Goal: Find specific page/section: Find specific page/section

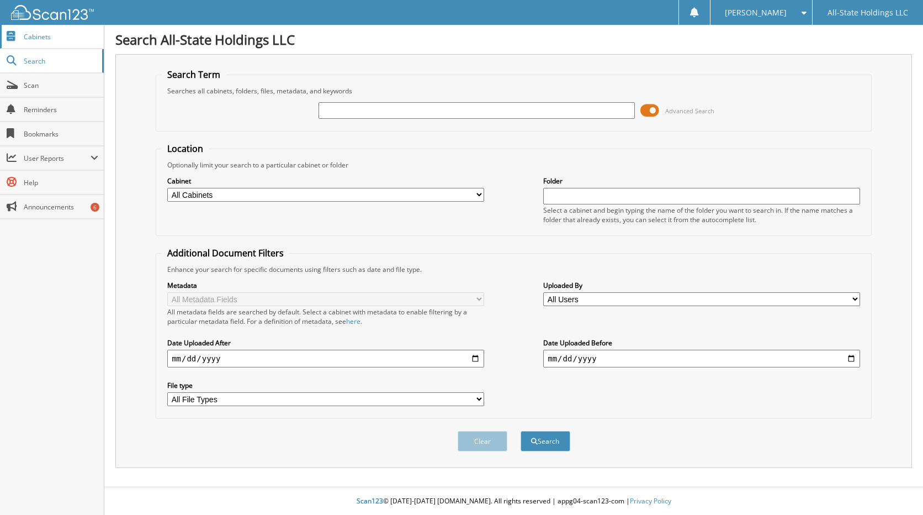
click at [40, 41] on span "Cabinets" at bounding box center [61, 36] width 75 height 9
type input "R11159"
click at [548, 441] on button "Search" at bounding box center [546, 441] width 50 height 20
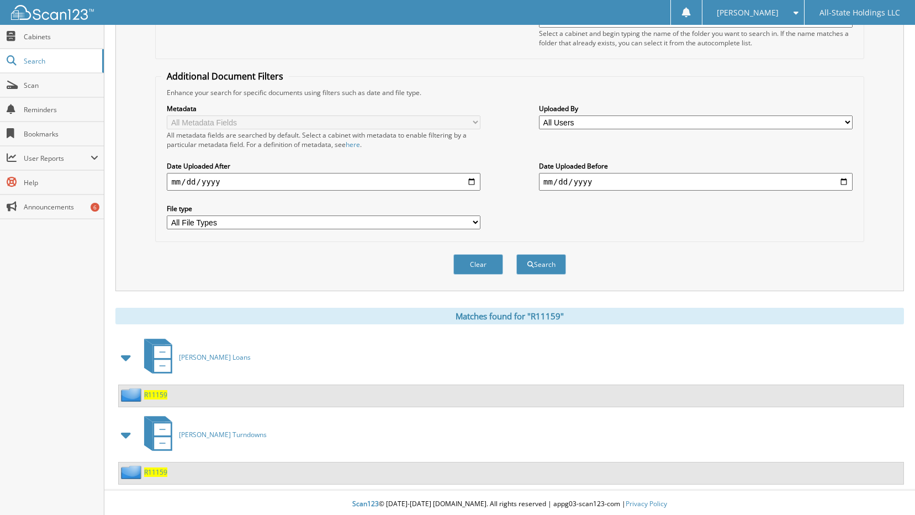
scroll to position [180, 0]
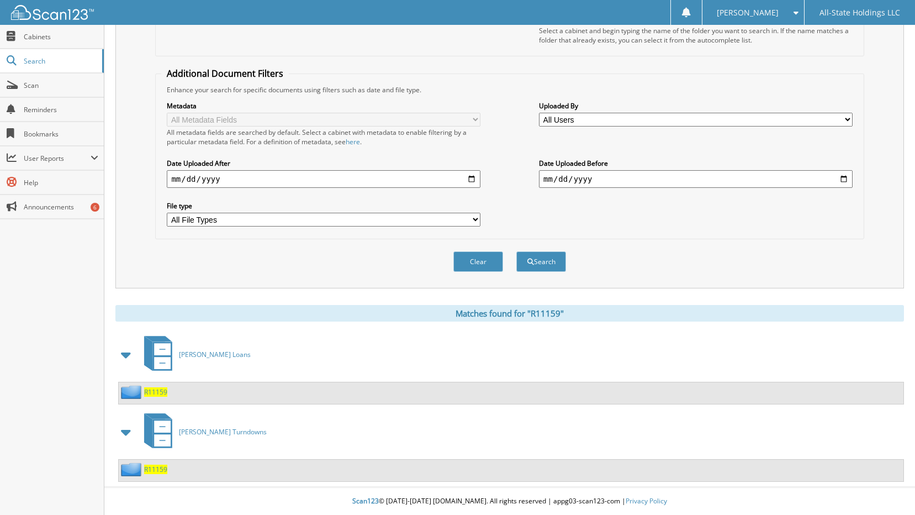
click at [155, 392] on span "R11159" at bounding box center [155, 391] width 23 height 9
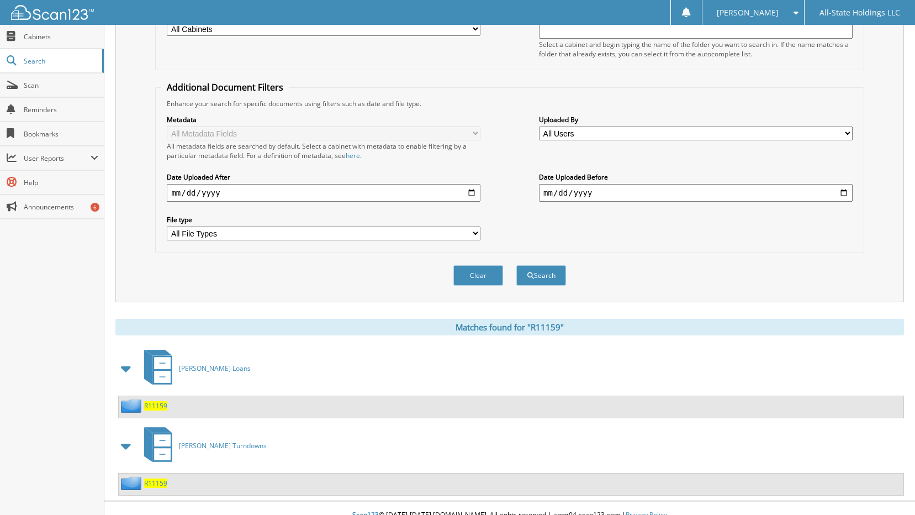
scroll to position [180, 0]
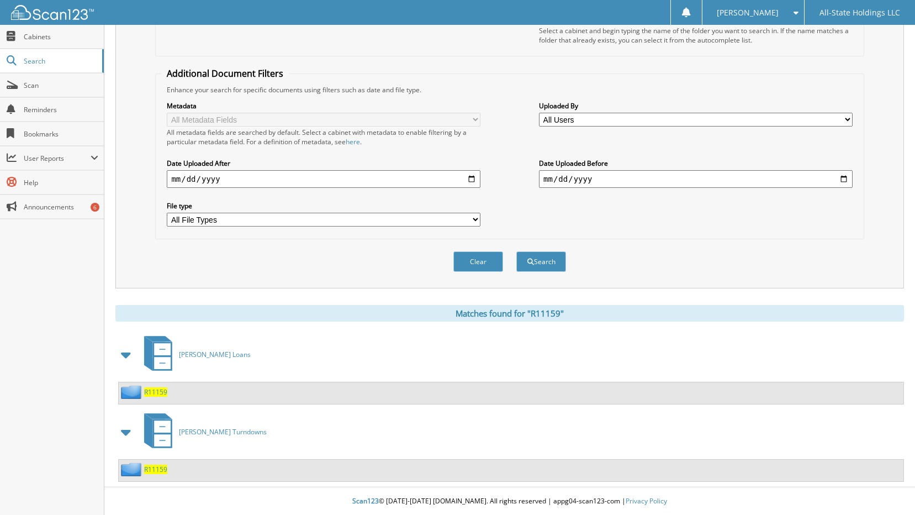
click at [162, 469] on span "R11159" at bounding box center [155, 469] width 23 height 9
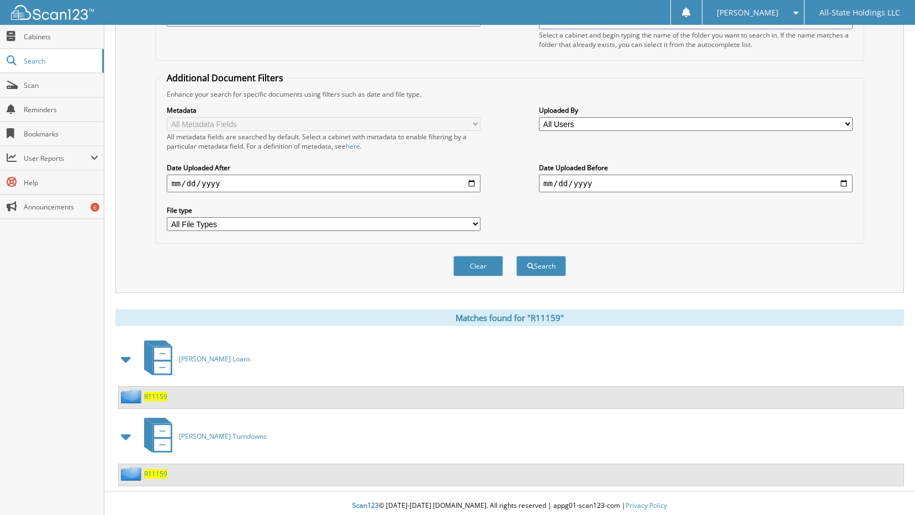
scroll to position [180, 0]
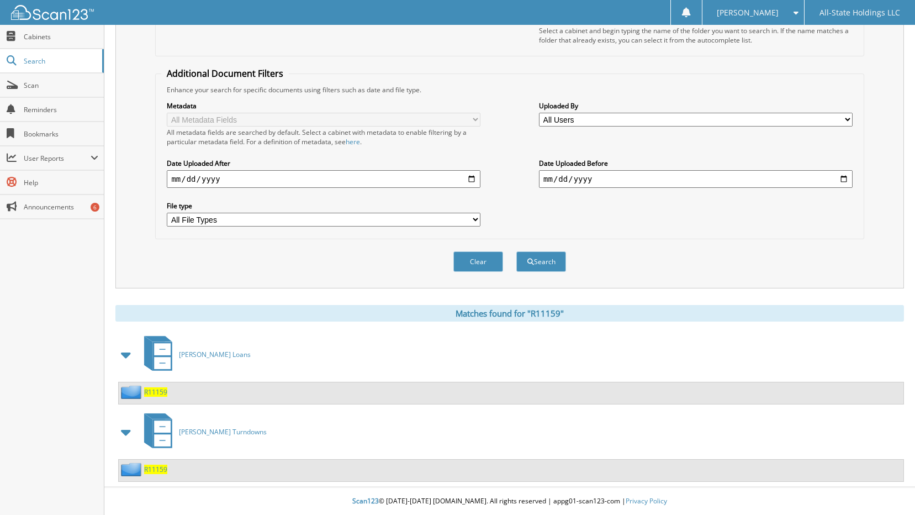
click at [152, 392] on span "R11159" at bounding box center [155, 391] width 23 height 9
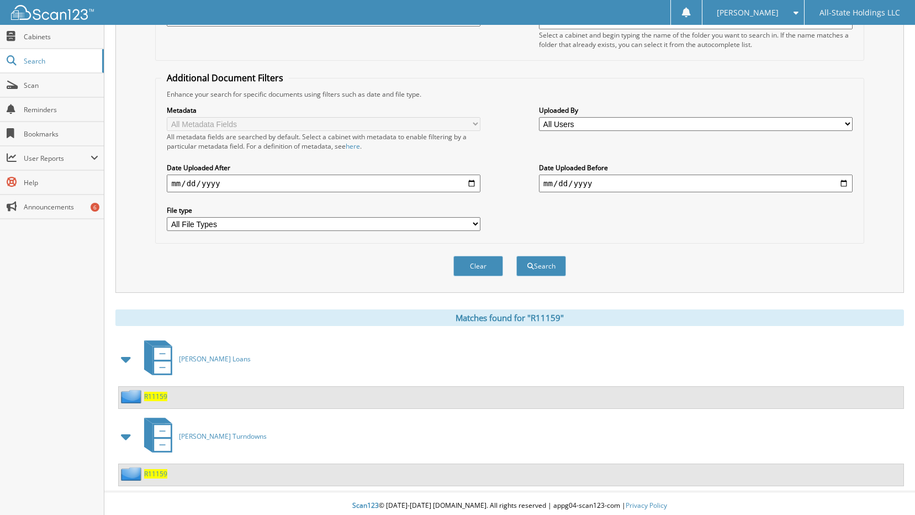
scroll to position [180, 0]
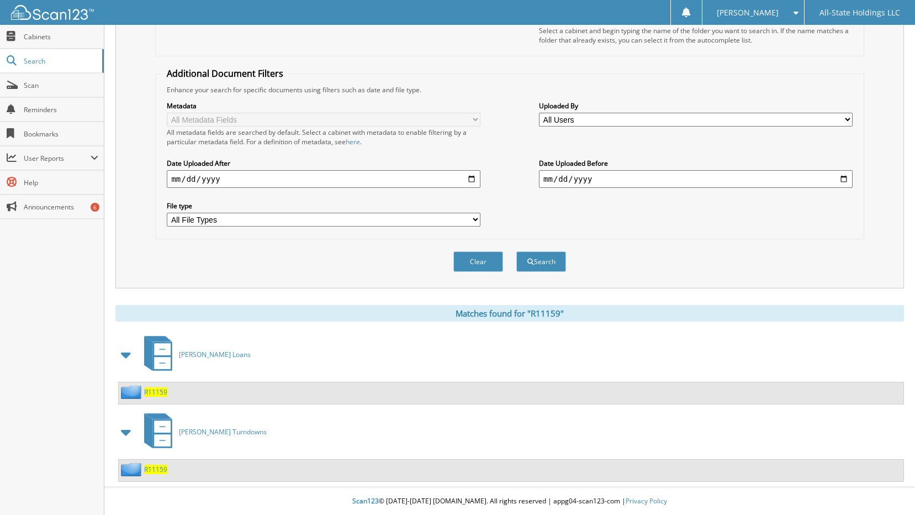
click at [149, 467] on span "R11159" at bounding box center [155, 469] width 23 height 9
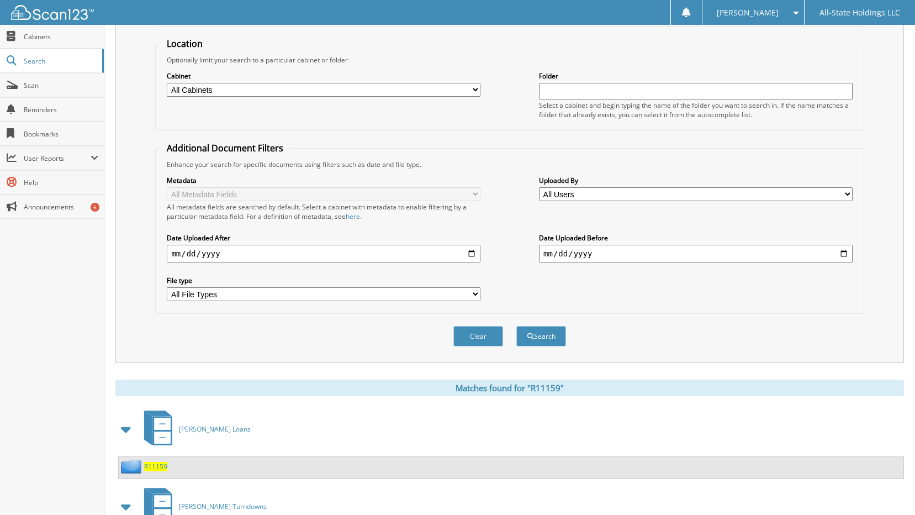
scroll to position [166, 0]
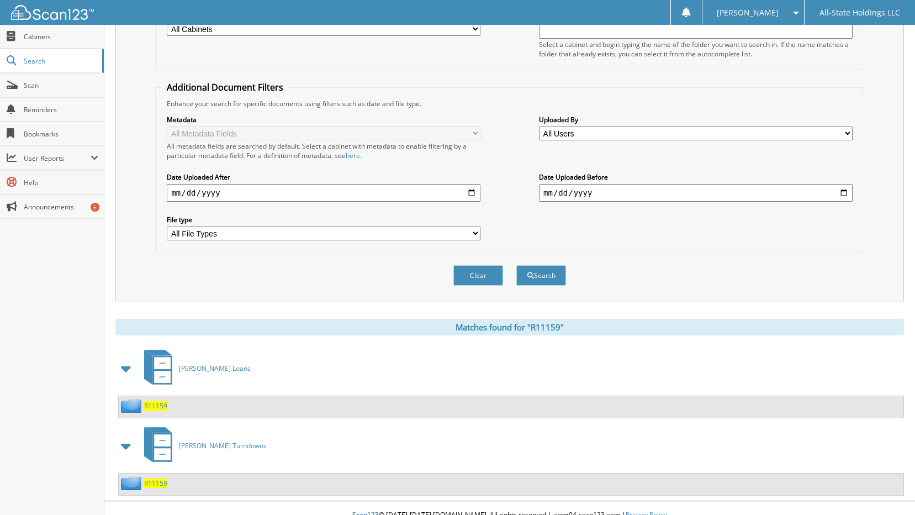
click at [159, 405] on span "R11159" at bounding box center [155, 405] width 23 height 9
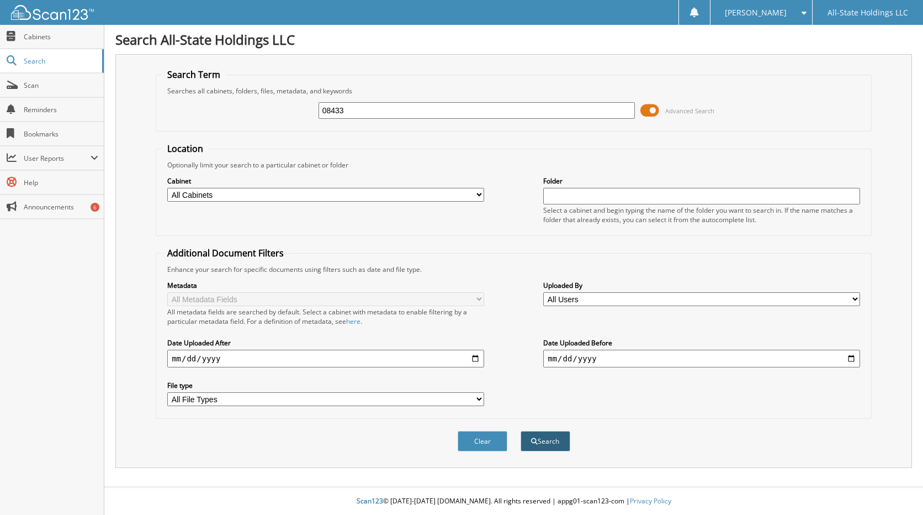
type input "08433"
click at [550, 442] on button "Search" at bounding box center [546, 441] width 50 height 20
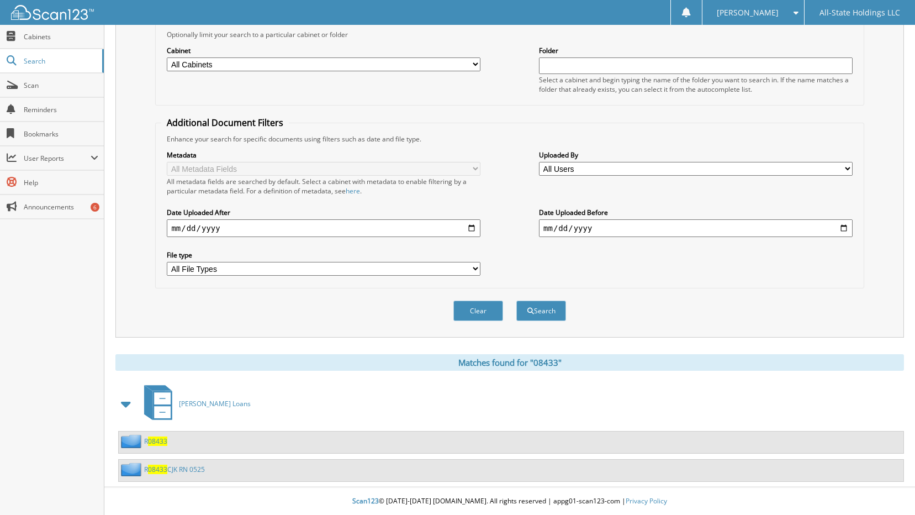
click at [162, 439] on span "08433" at bounding box center [157, 440] width 19 height 9
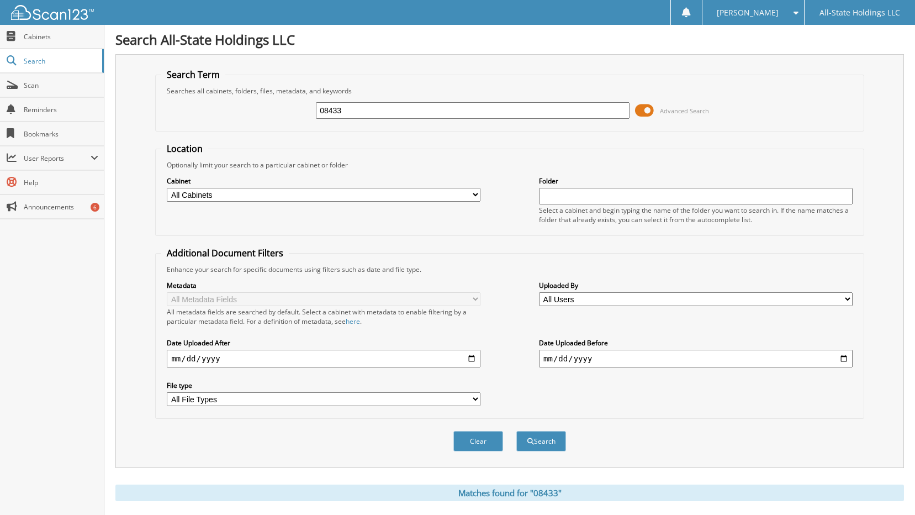
scroll to position [131, 0]
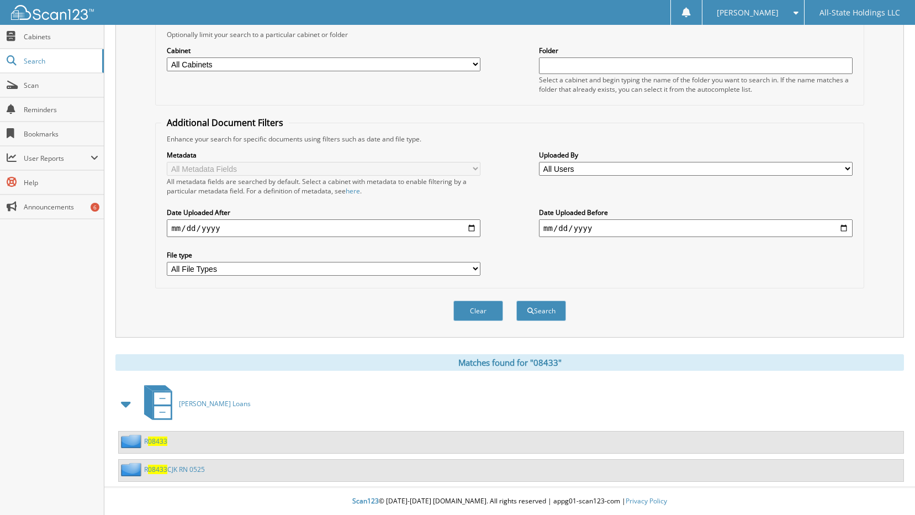
click at [175, 467] on link "R 08433 CJK RN 0525" at bounding box center [174, 469] width 61 height 9
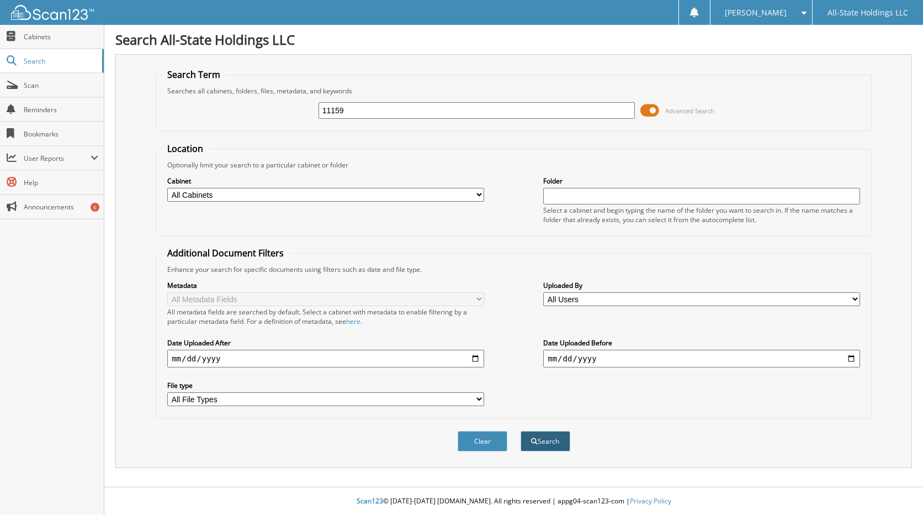
type input "11159"
click at [561, 448] on button "Search" at bounding box center [546, 441] width 50 height 20
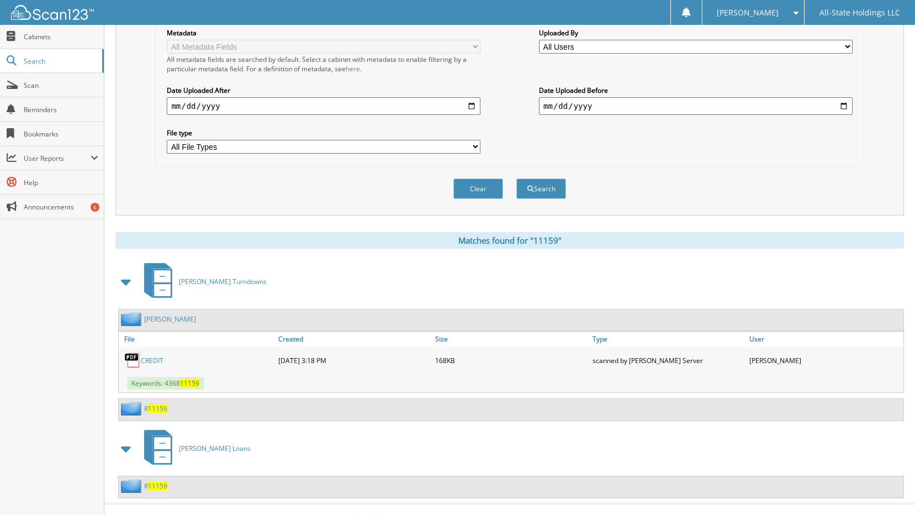
scroll to position [270, 0]
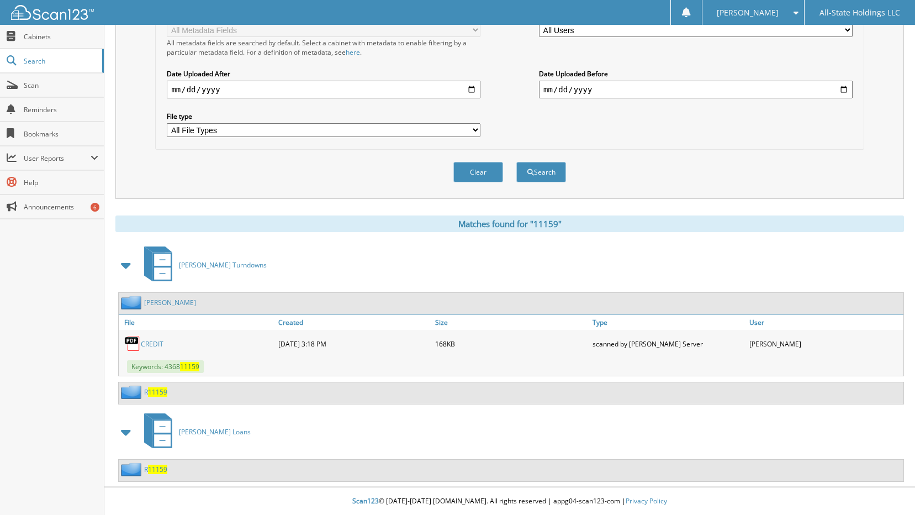
click at [157, 473] on span "11159" at bounding box center [157, 469] width 19 height 9
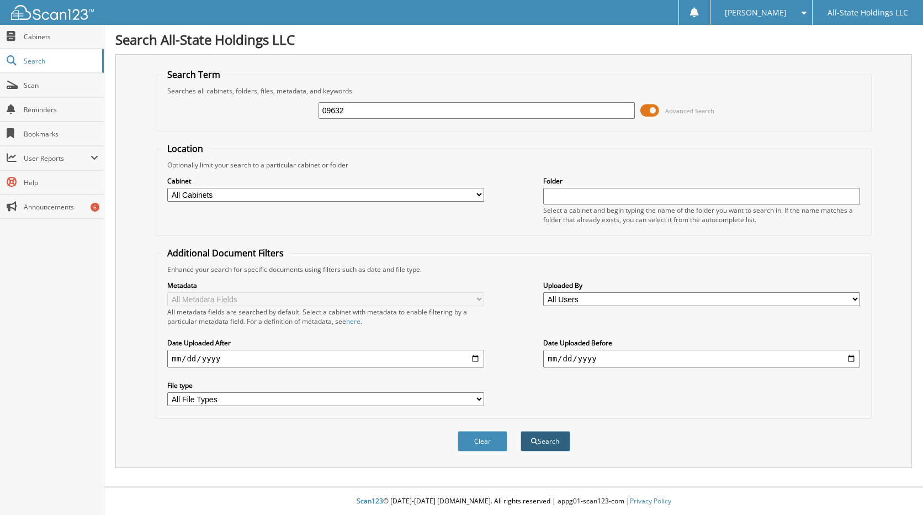
type input "09632"
click at [542, 439] on button "Search" at bounding box center [546, 441] width 50 height 20
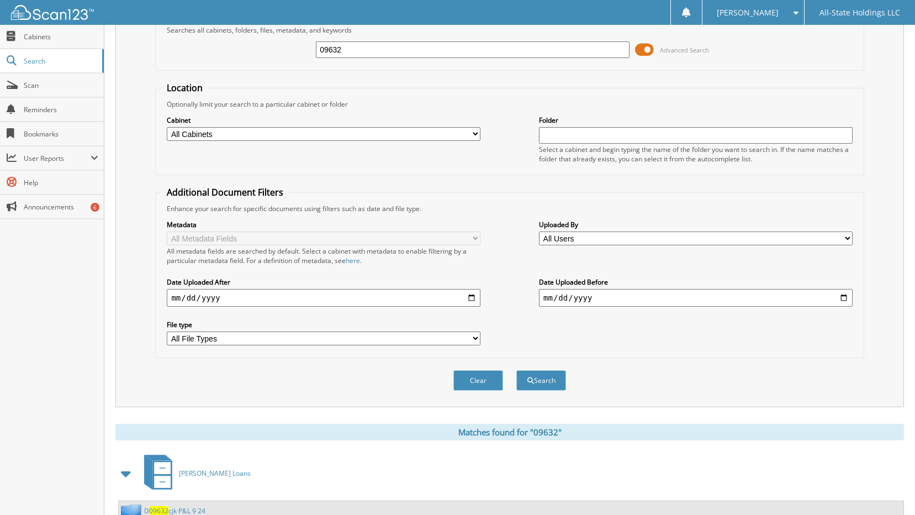
scroll to position [103, 0]
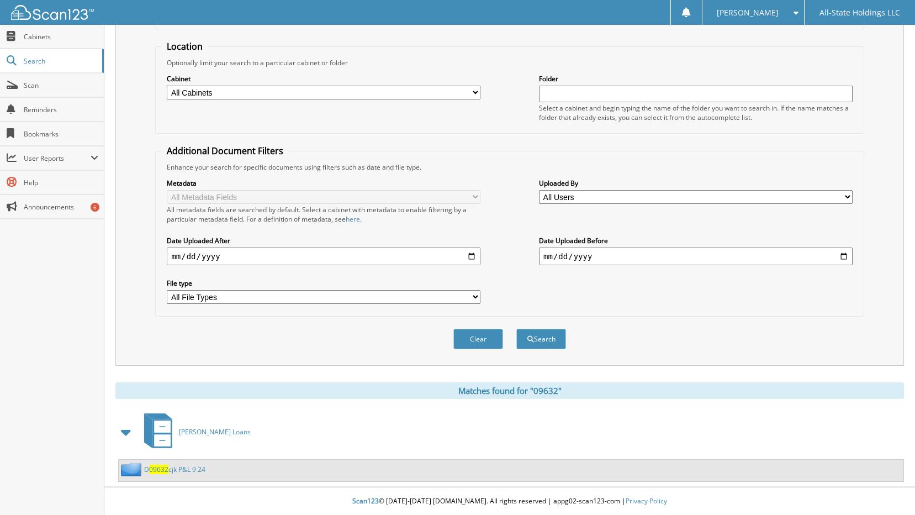
click at [158, 468] on span "09632" at bounding box center [158, 469] width 19 height 9
